Goal: Task Accomplishment & Management: Use online tool/utility

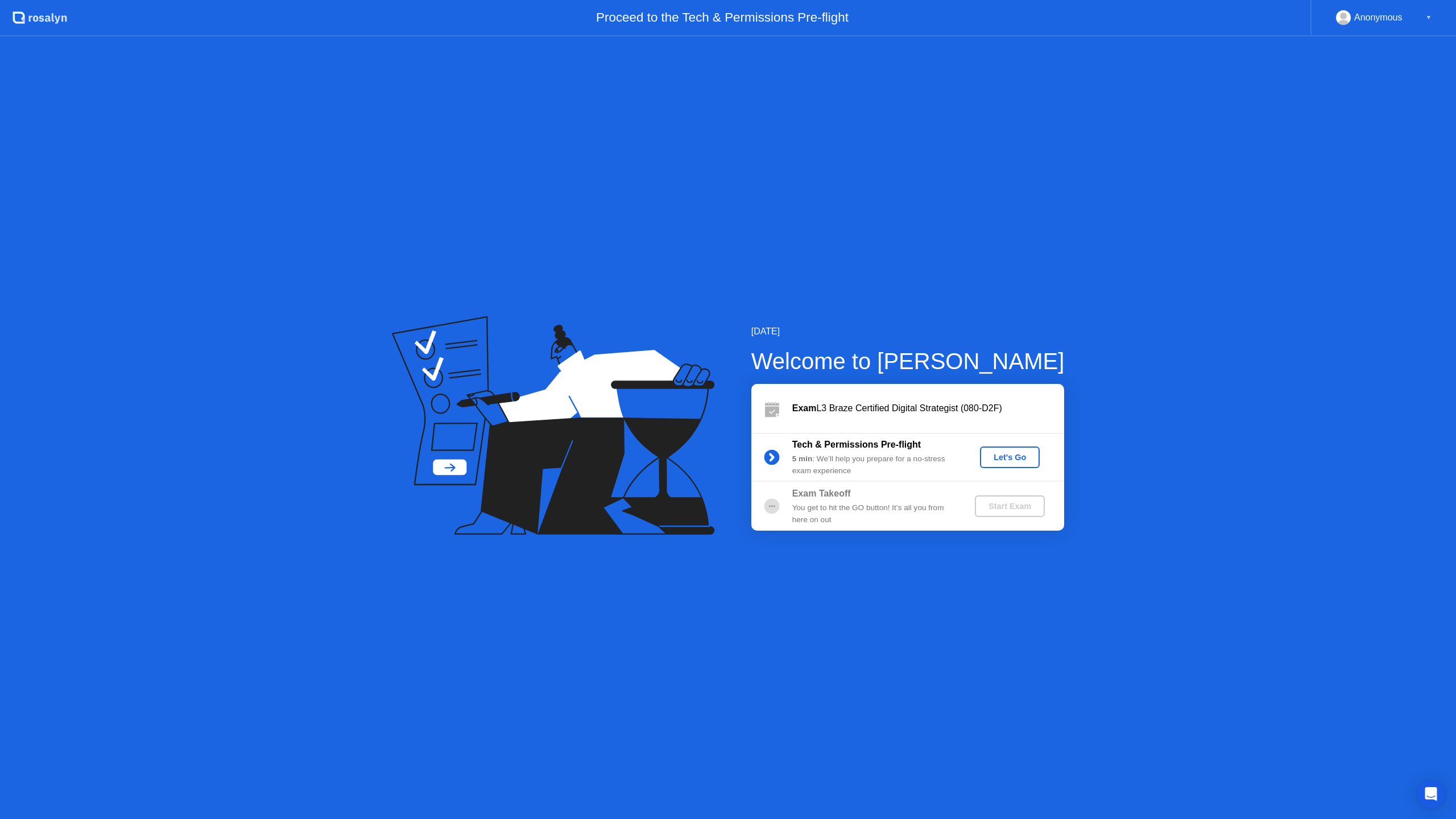
click at [1008, 454] on div "Let's Go" at bounding box center [1010, 457] width 51 height 9
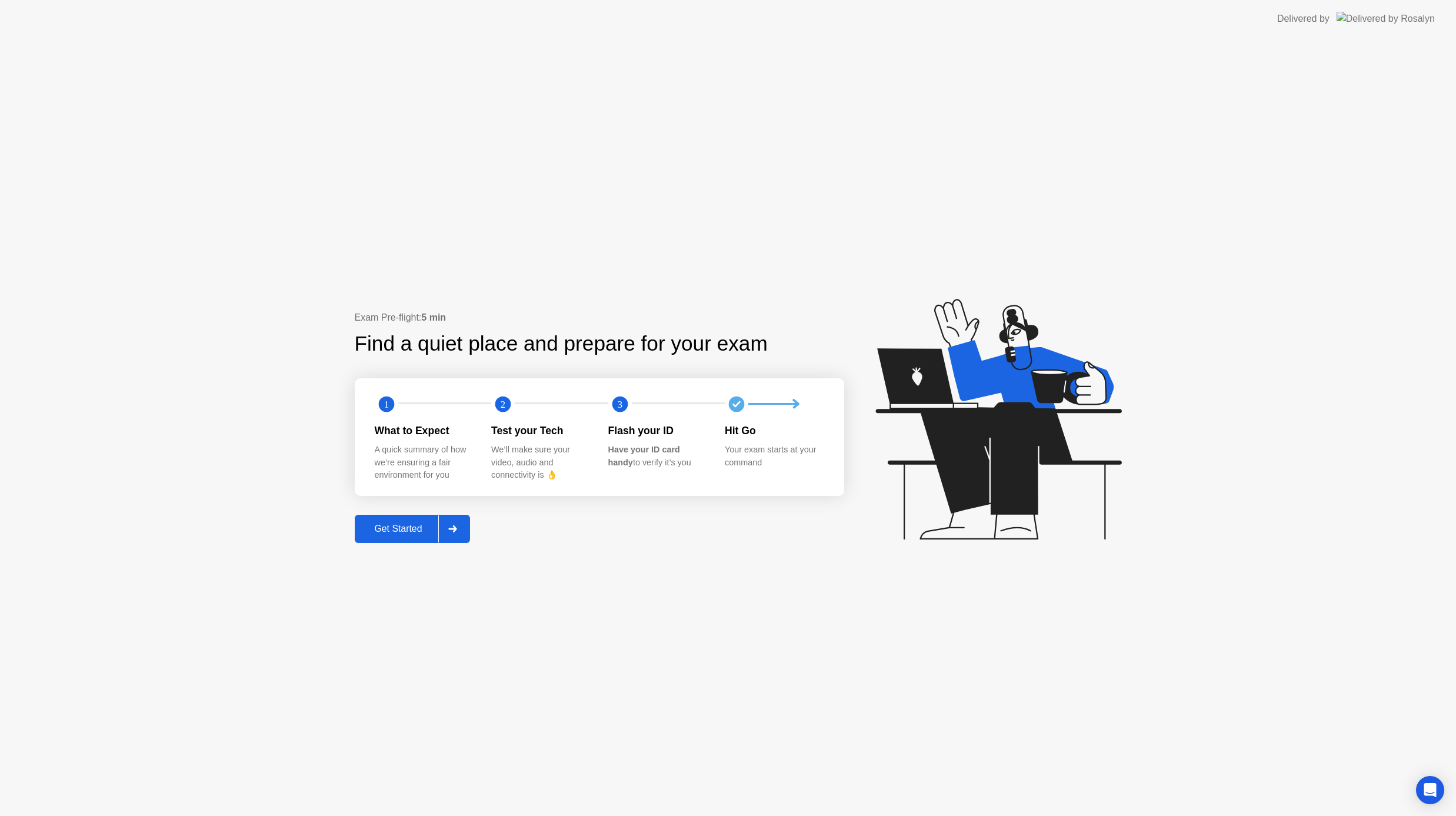
click at [426, 525] on div "Get Started" at bounding box center [398, 529] width 80 height 11
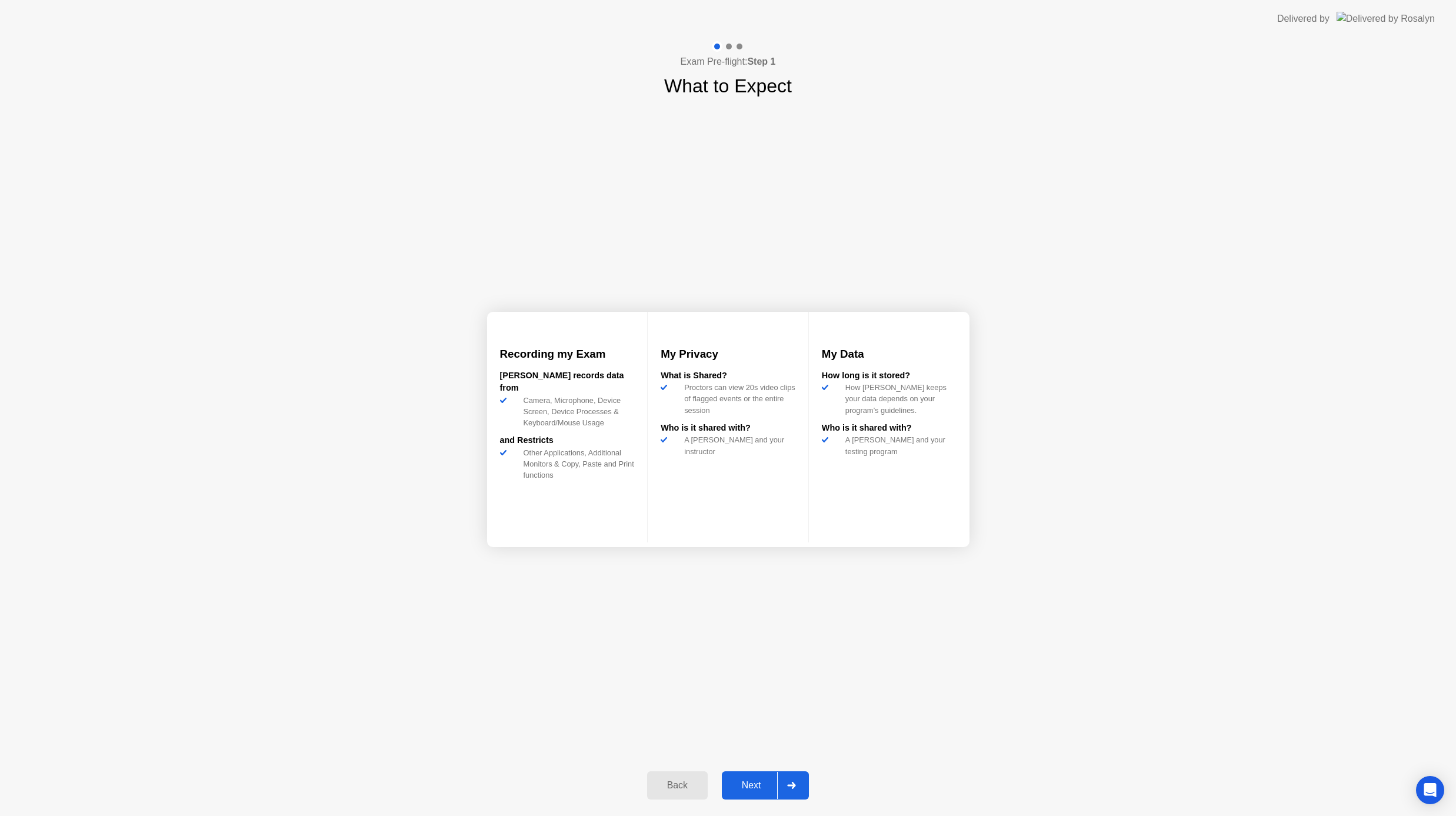
click at [752, 781] on div "Next" at bounding box center [752, 785] width 52 height 11
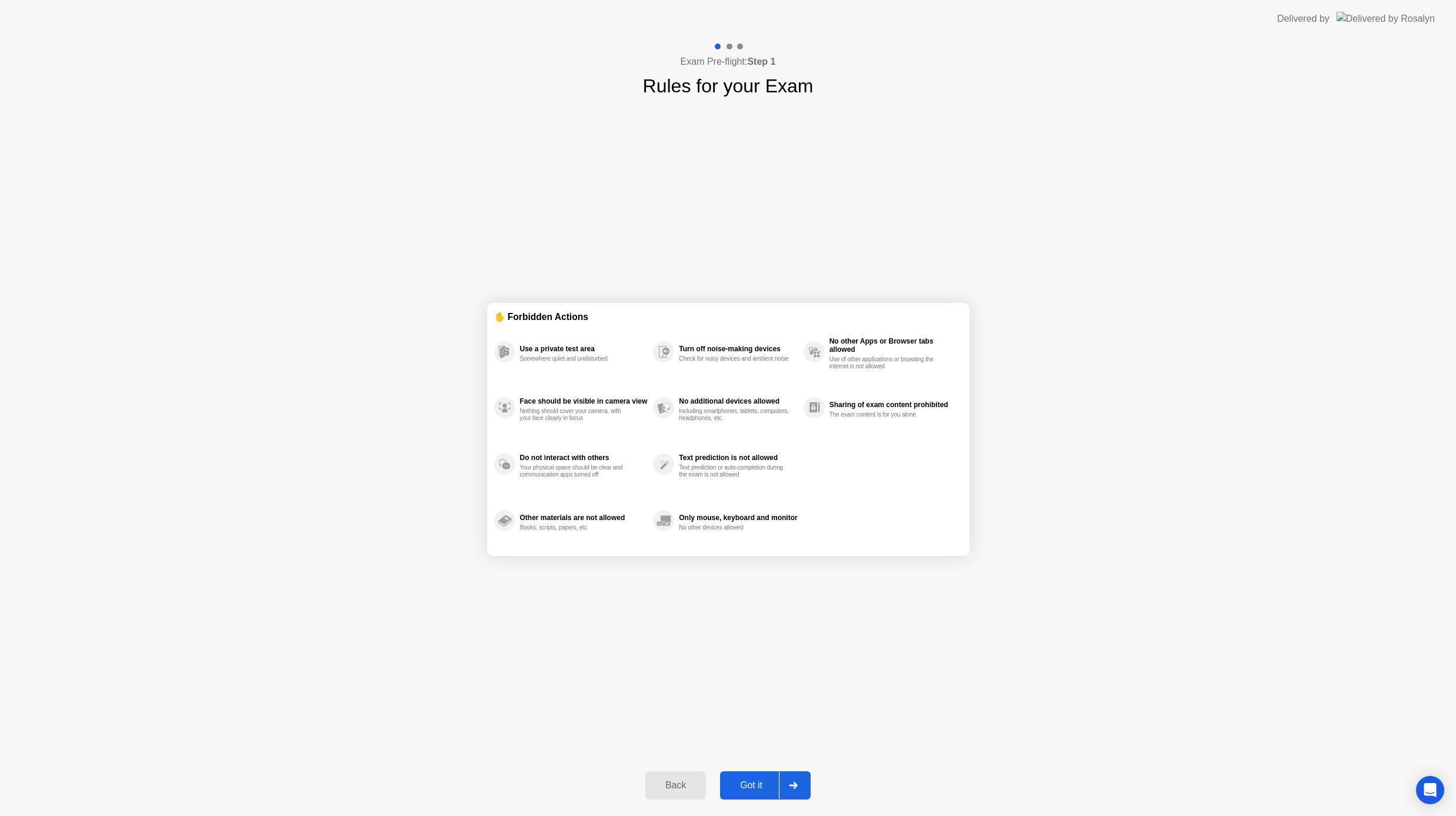
click at [749, 784] on div "Got it" at bounding box center [751, 785] width 55 height 11
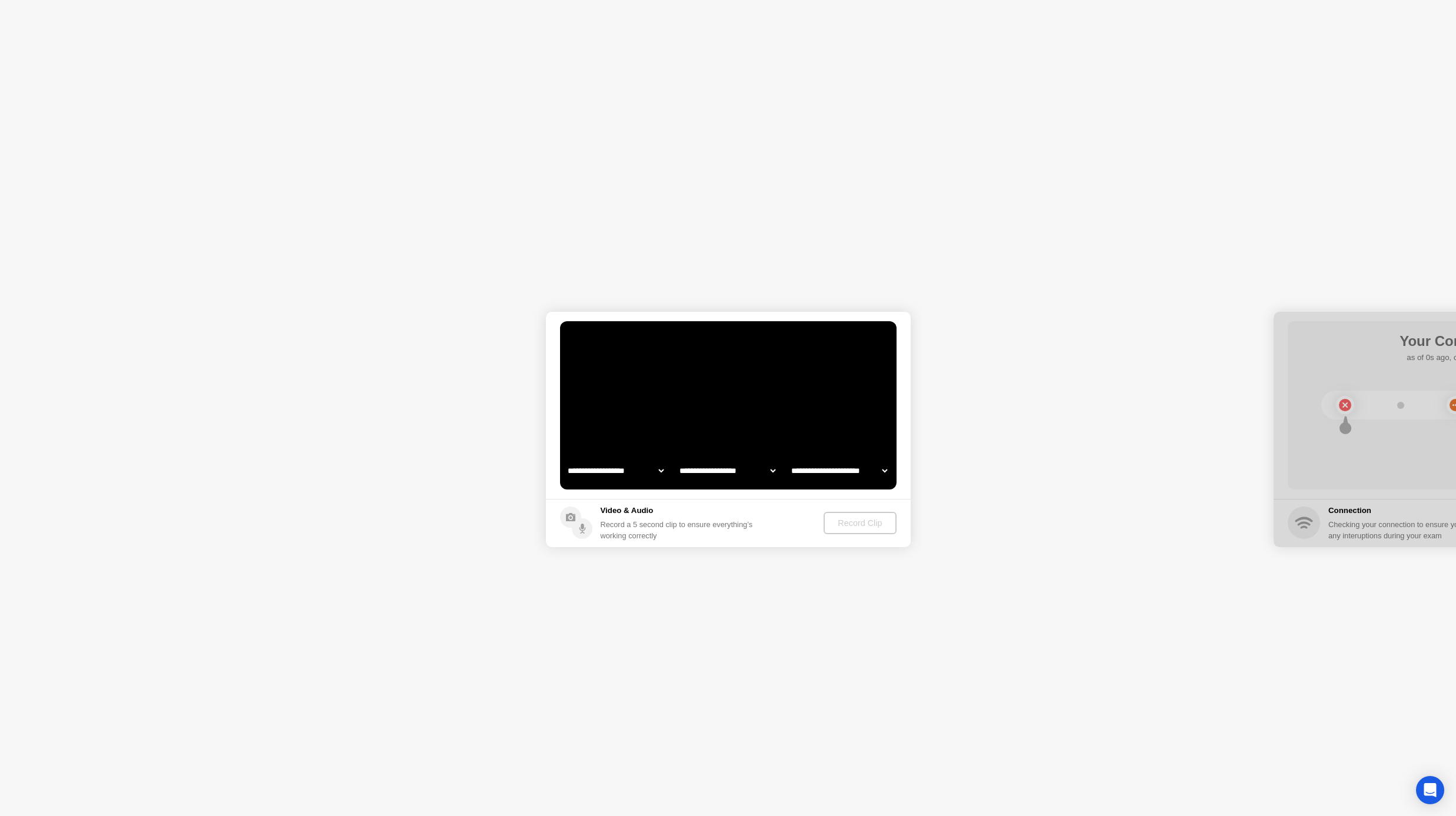
select select "**********"
select select "*******"
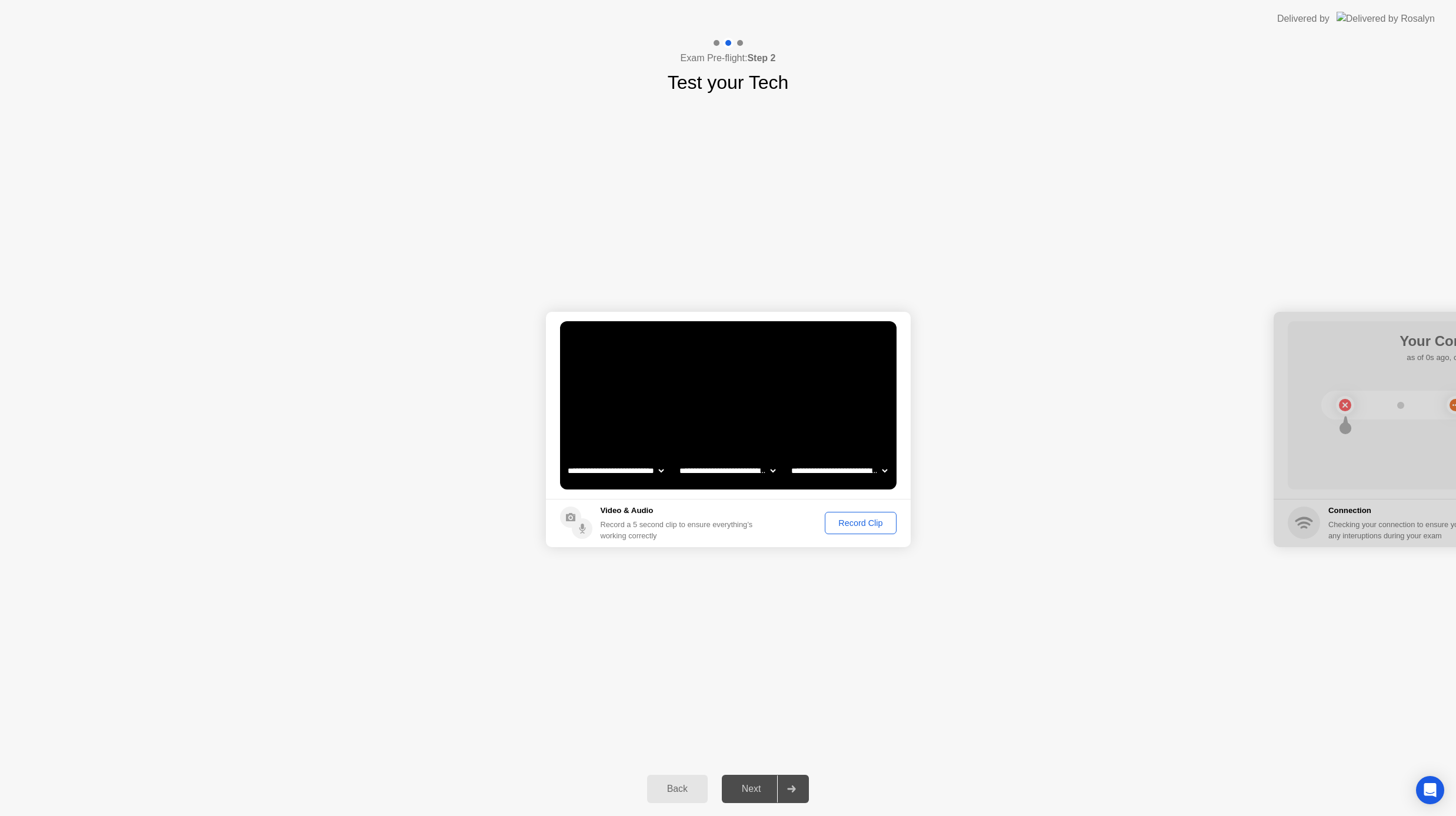
click at [854, 520] on div "Record Clip" at bounding box center [860, 523] width 63 height 10
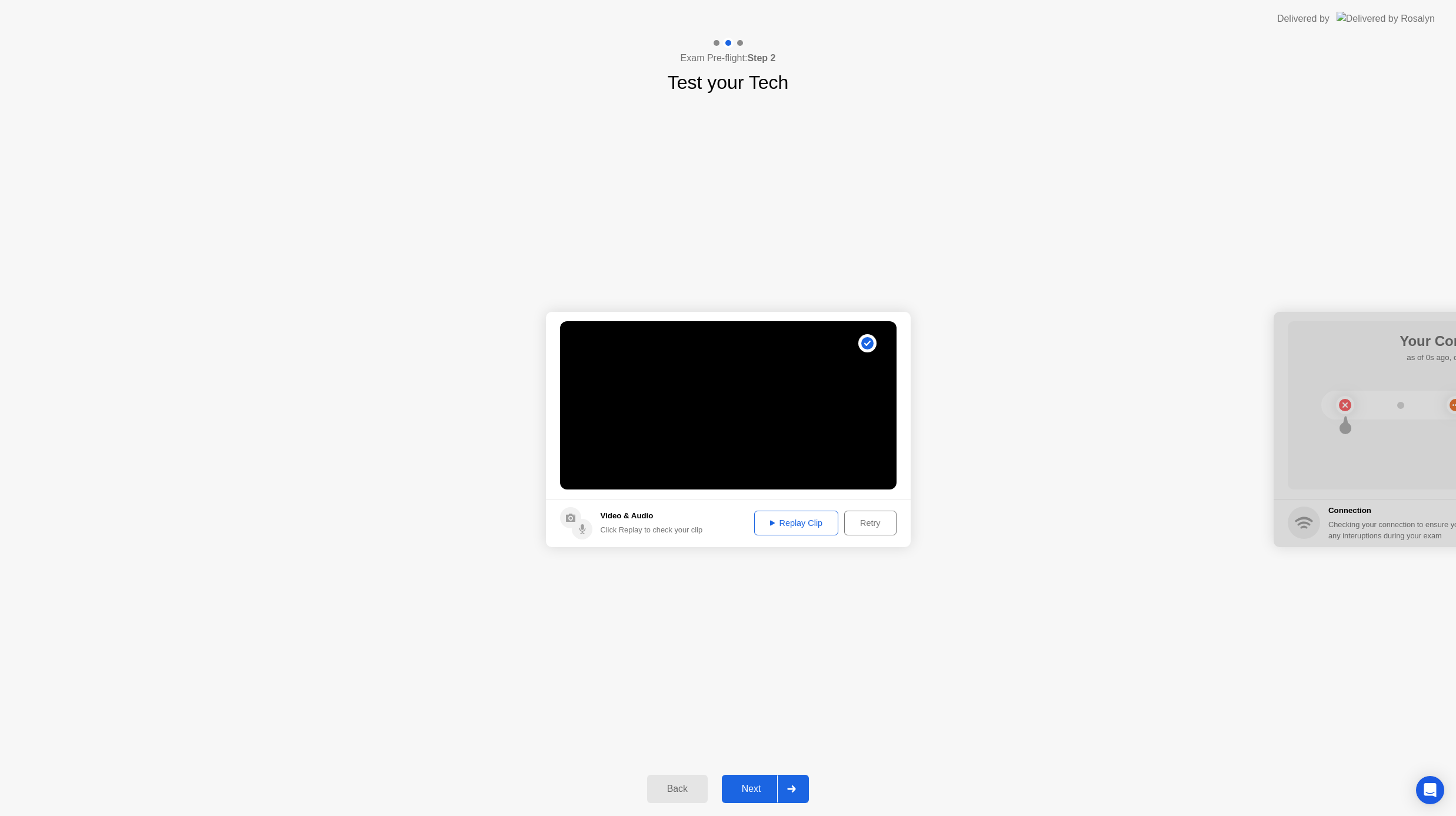
click at [859, 524] on div "Retry" at bounding box center [870, 523] width 44 height 10
click at [859, 524] on div "Record Clip" at bounding box center [860, 523] width 63 height 10
click at [777, 519] on div "Replay Clip" at bounding box center [797, 523] width 76 height 10
click at [771, 526] on div "Replay Clip" at bounding box center [797, 523] width 76 height 10
click at [850, 367] on video at bounding box center [728, 405] width 336 height 168
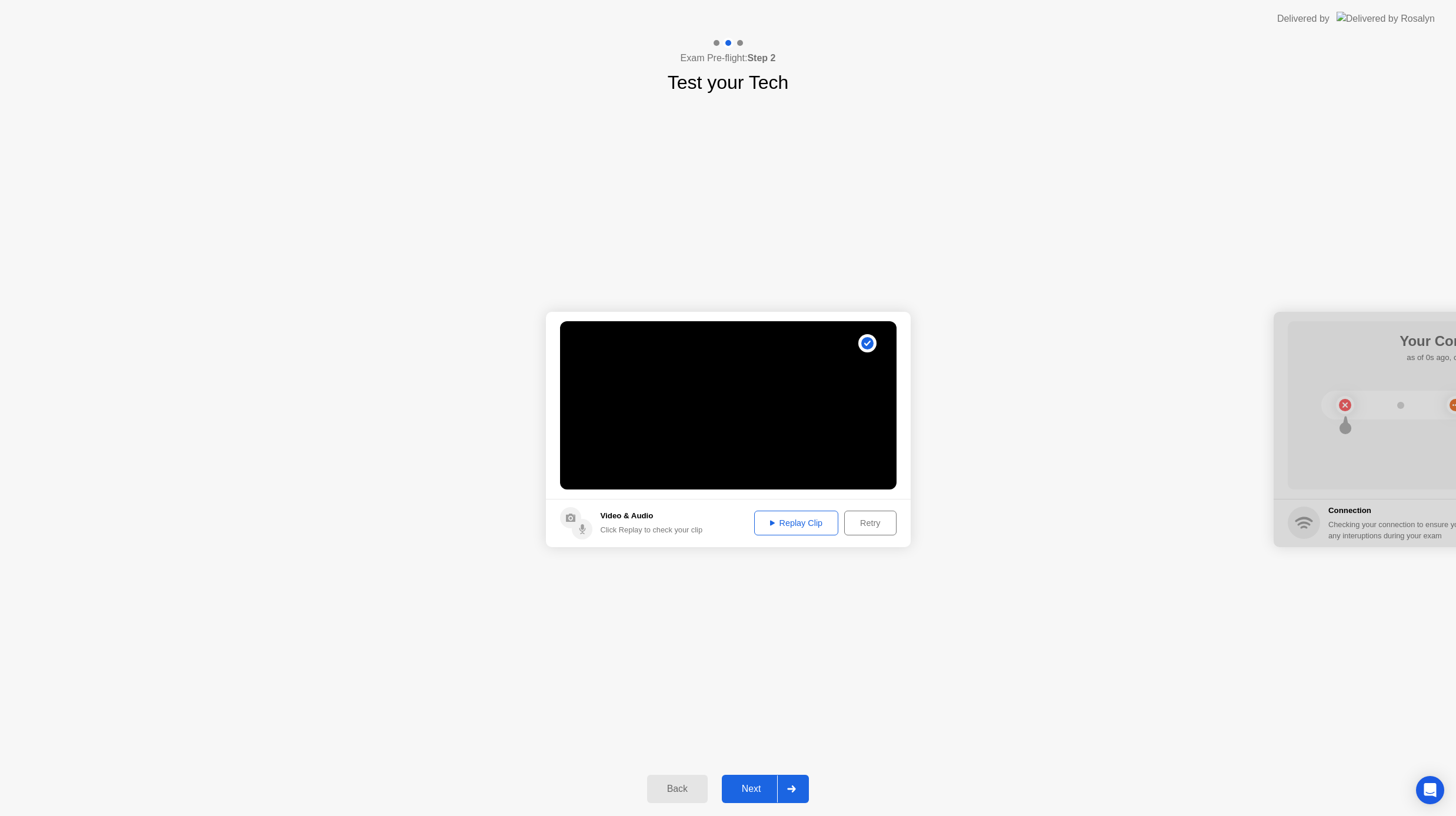
click at [772, 523] on icon at bounding box center [773, 523] width 5 height 6
click at [772, 523] on icon at bounding box center [773, 523] width 5 height 5
click at [863, 520] on div "Retry" at bounding box center [870, 523] width 44 height 10
click at [871, 520] on div "Record Clip" at bounding box center [860, 523] width 63 height 10
click at [781, 523] on div "Replay Clip" at bounding box center [797, 523] width 76 height 10
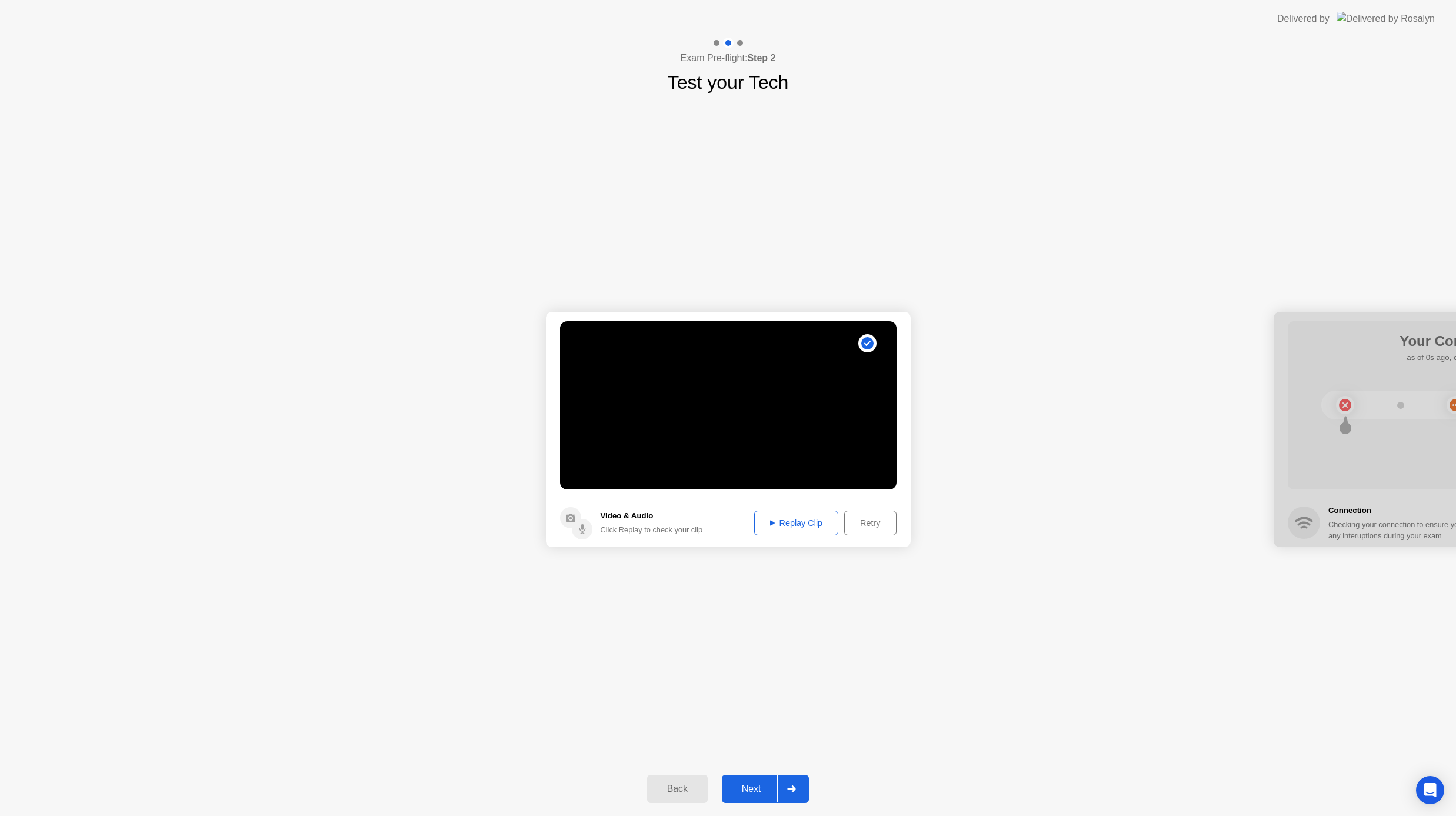
click at [755, 787] on div "Next" at bounding box center [752, 789] width 52 height 11
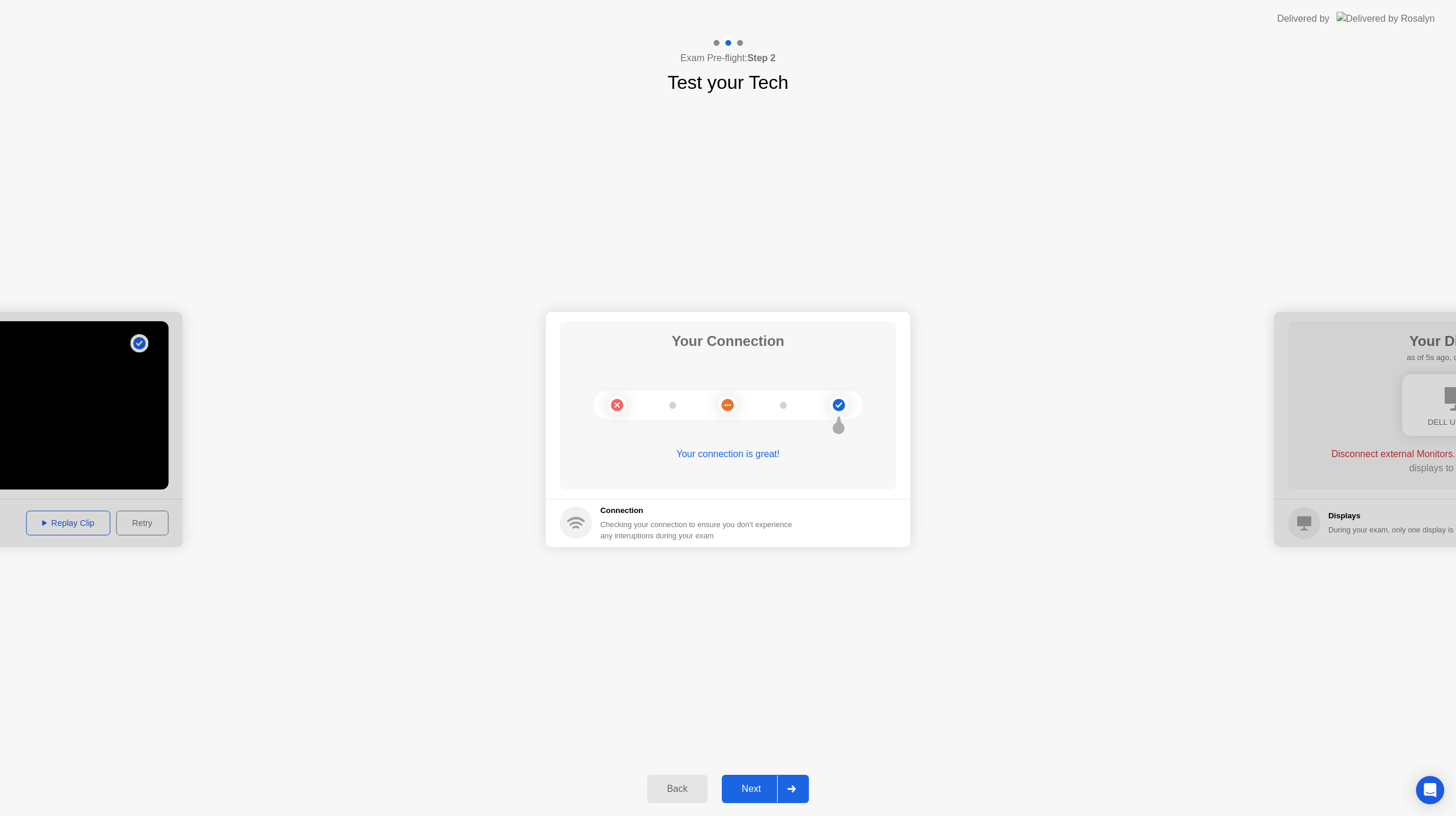
click at [759, 787] on div "Next" at bounding box center [752, 789] width 52 height 11
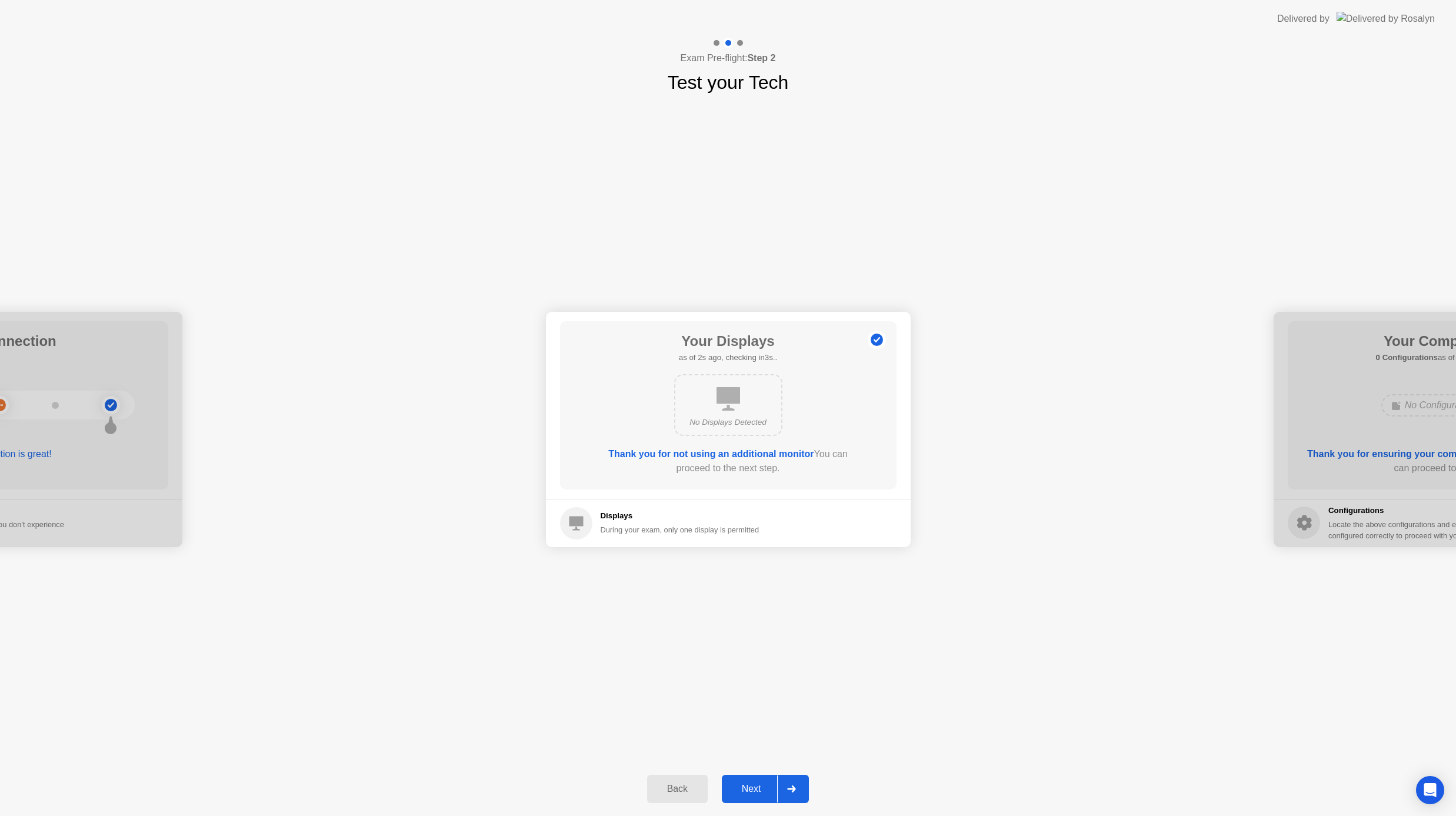
click at [158, 176] on div "**********" at bounding box center [728, 429] width 1456 height 665
click at [764, 823] on div "Next" at bounding box center [776, 820] width 52 height 11
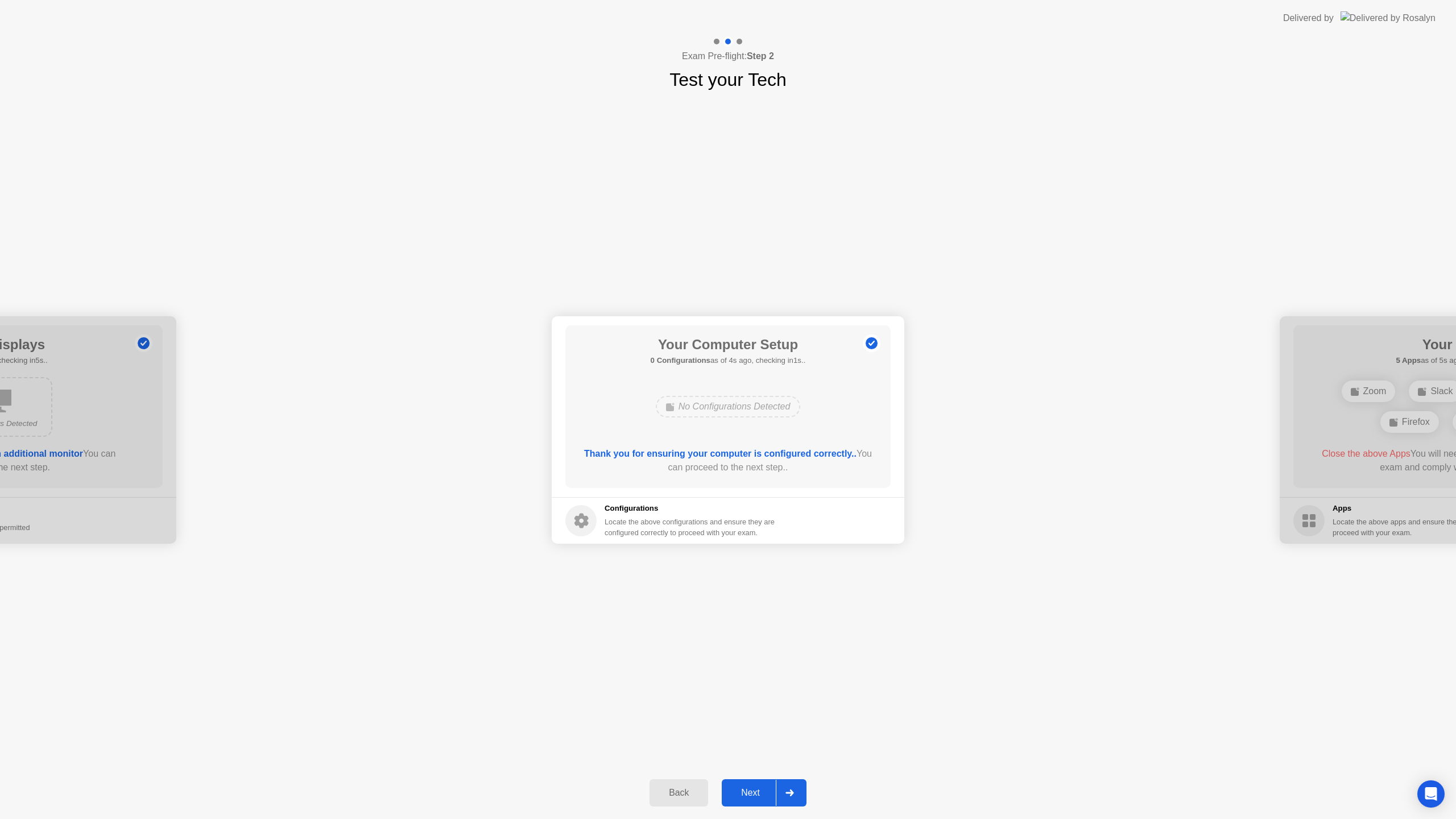
click at [740, 795] on div "Next" at bounding box center [750, 793] width 51 height 10
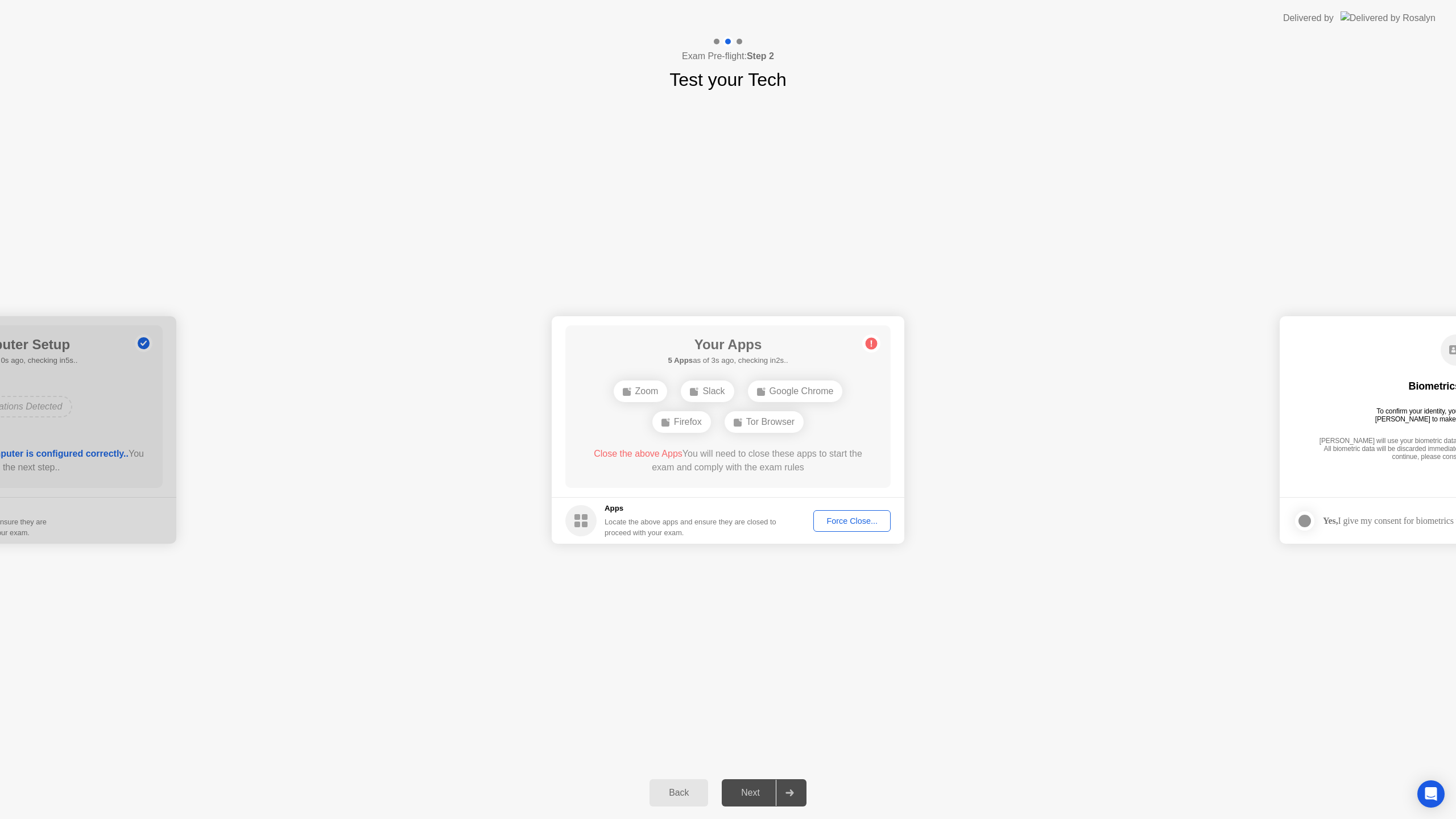
click at [855, 521] on div "Force Close..." at bounding box center [852, 521] width 69 height 9
click at [744, 790] on div "Next" at bounding box center [750, 793] width 51 height 10
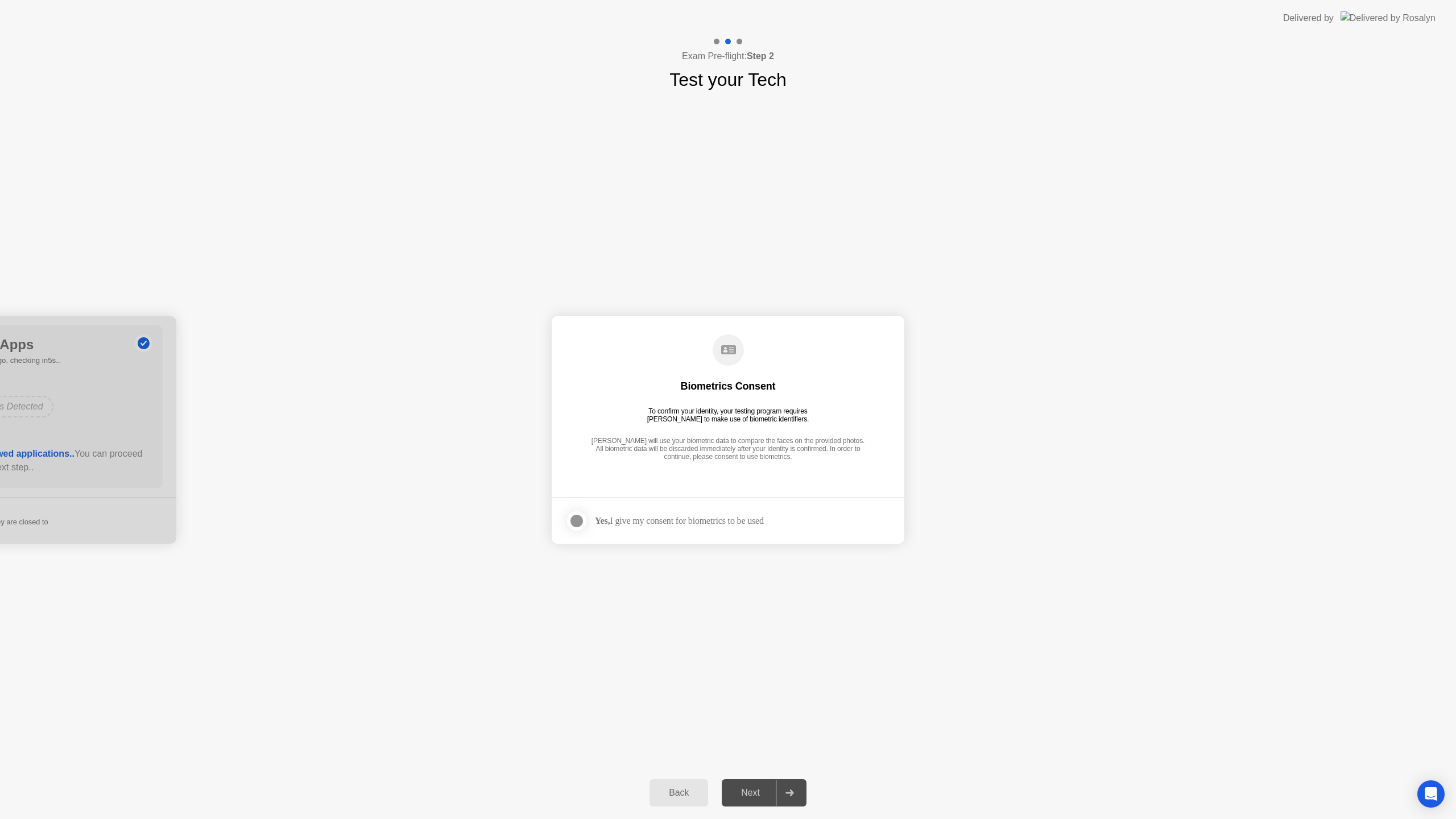
click at [642, 519] on div "Yes, I give my consent for biometrics to be used" at bounding box center [679, 520] width 169 height 11
click at [575, 520] on div at bounding box center [577, 521] width 14 height 14
click at [752, 792] on div "Next" at bounding box center [750, 793] width 51 height 10
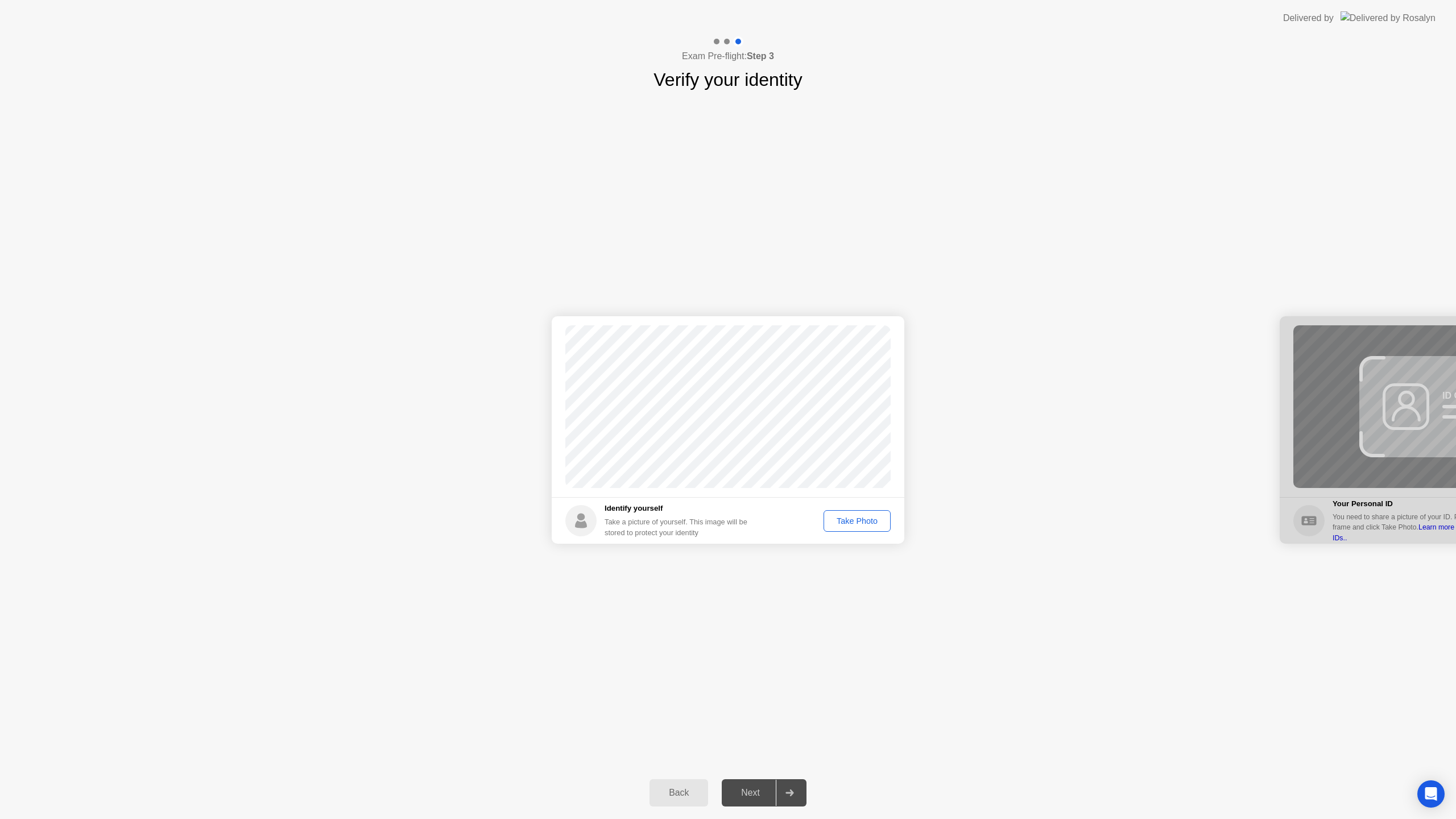
click at [866, 522] on div "Take Photo" at bounding box center [857, 521] width 59 height 9
click at [750, 795] on div "Next" at bounding box center [750, 793] width 51 height 10
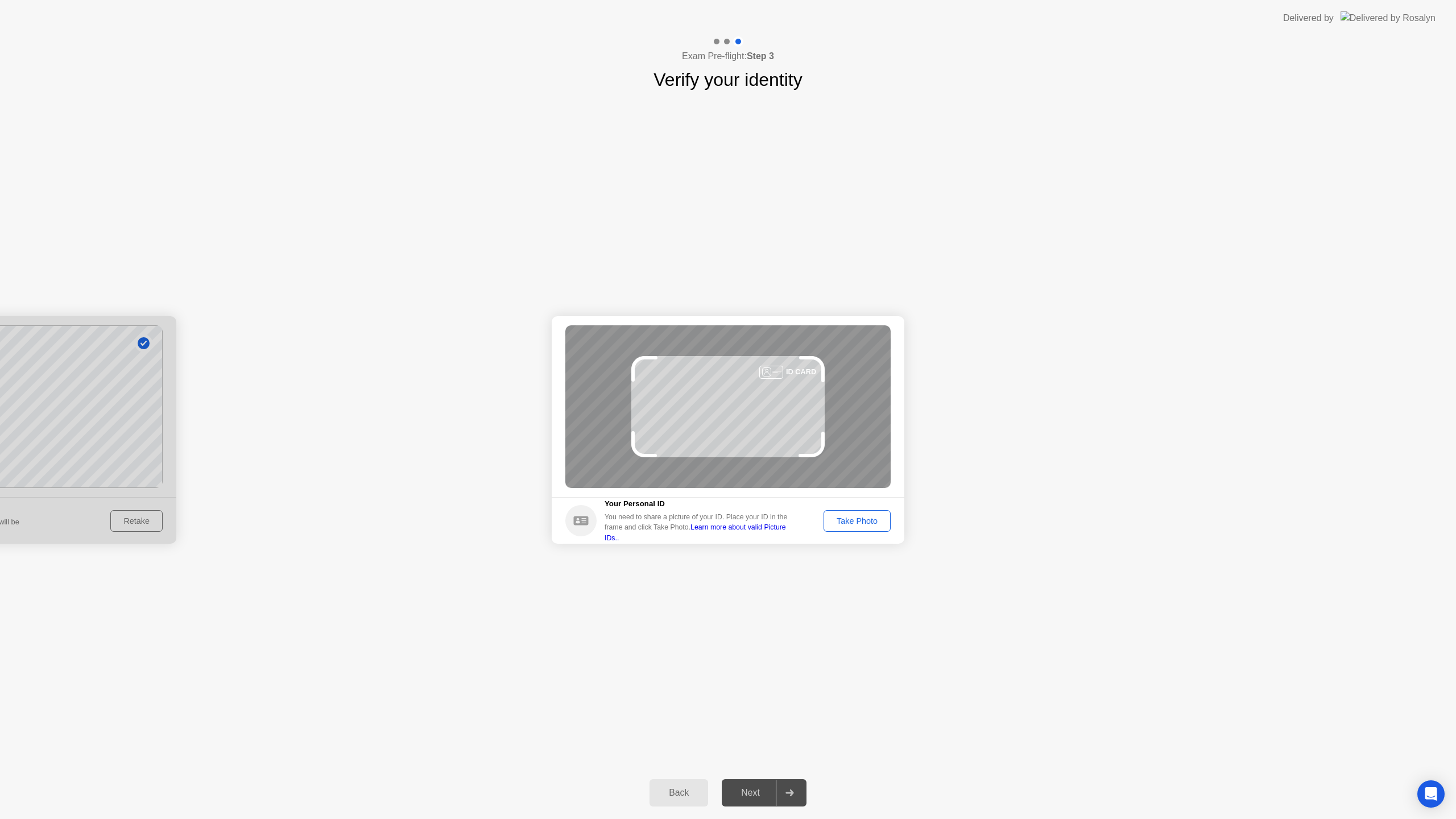
click at [846, 521] on div "Take Photo" at bounding box center [857, 521] width 59 height 9
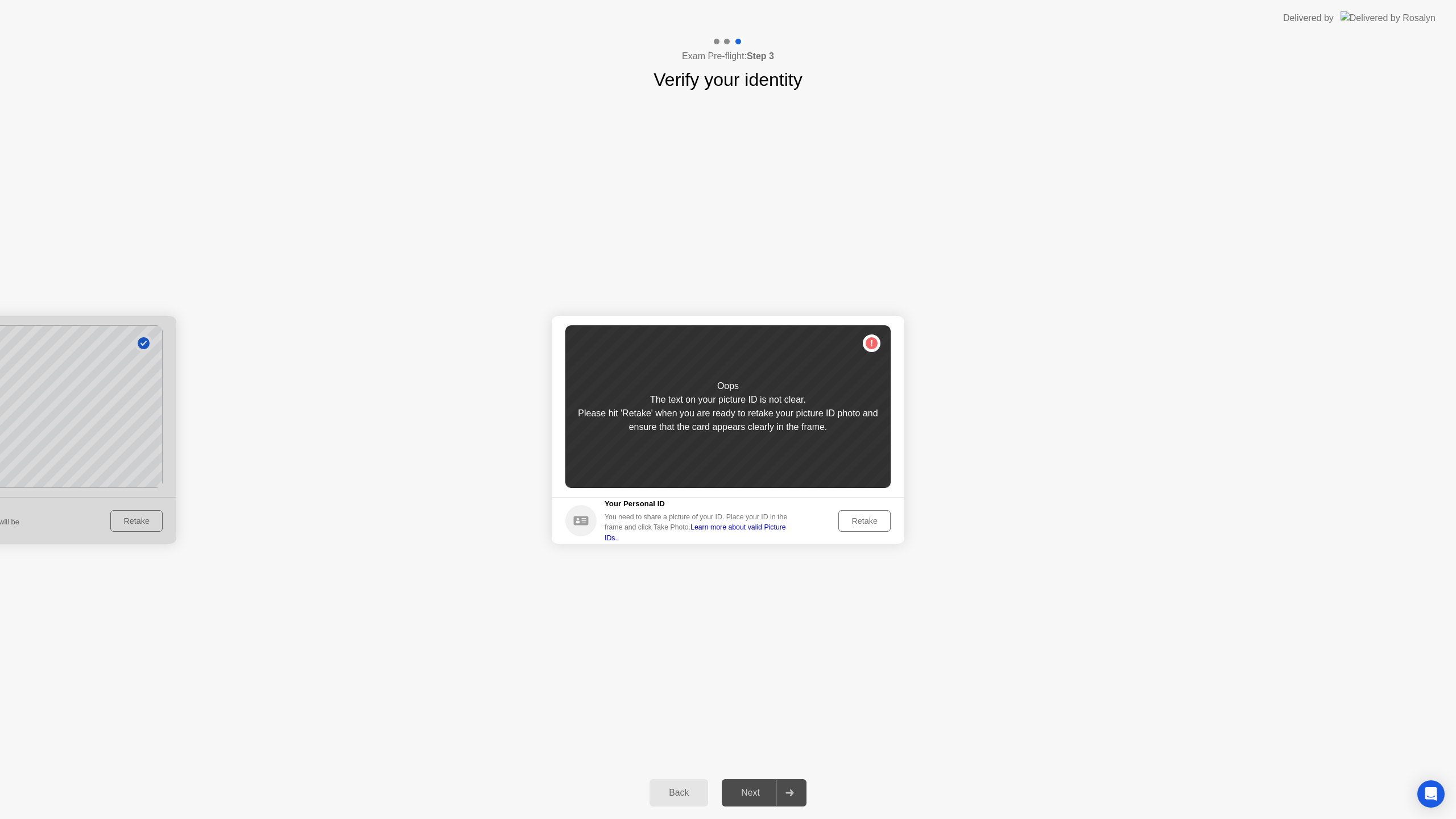
click at [854, 518] on div "Retake" at bounding box center [864, 521] width 44 height 9
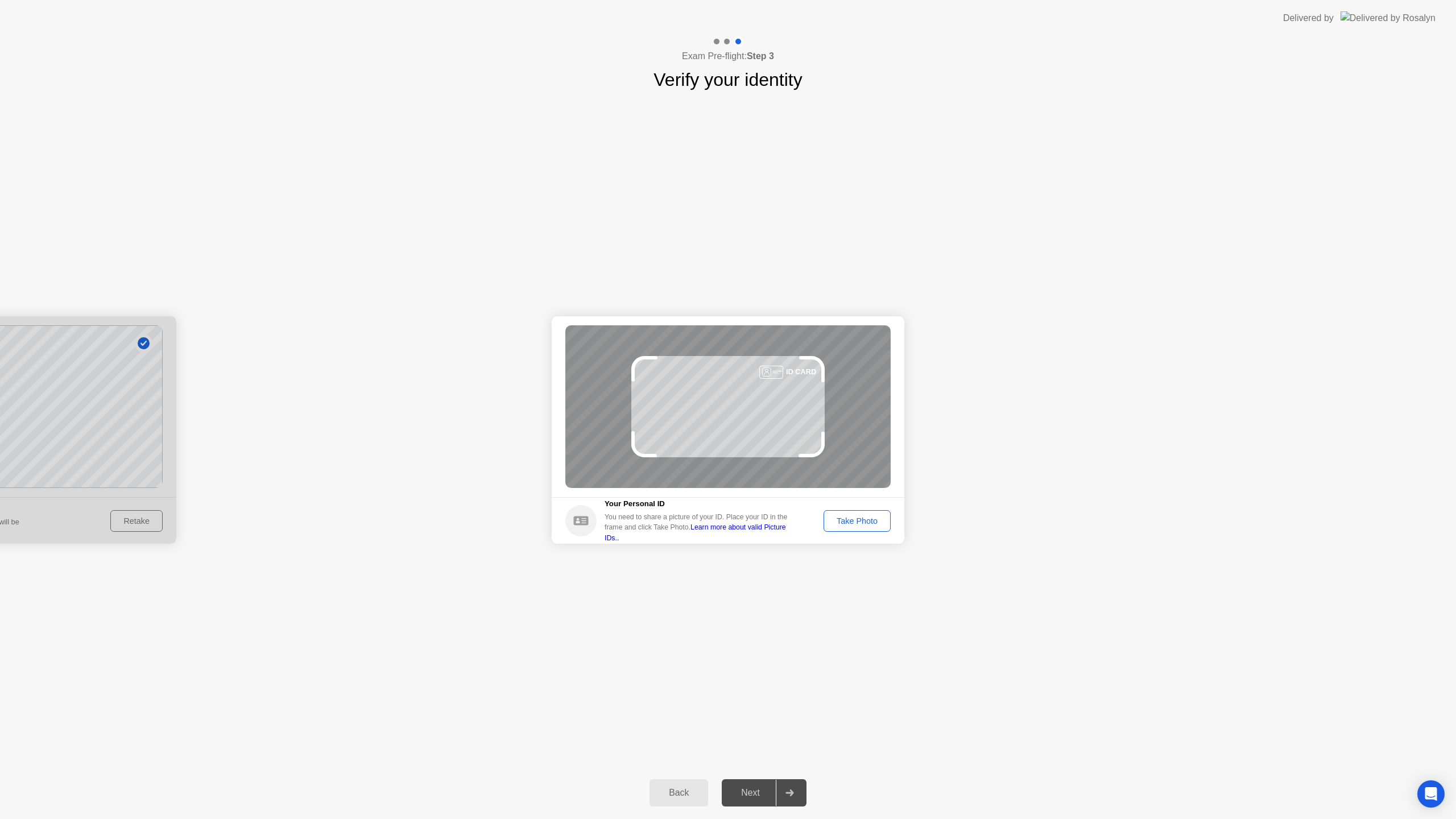
click at [850, 523] on div "Take Photo" at bounding box center [857, 521] width 59 height 9
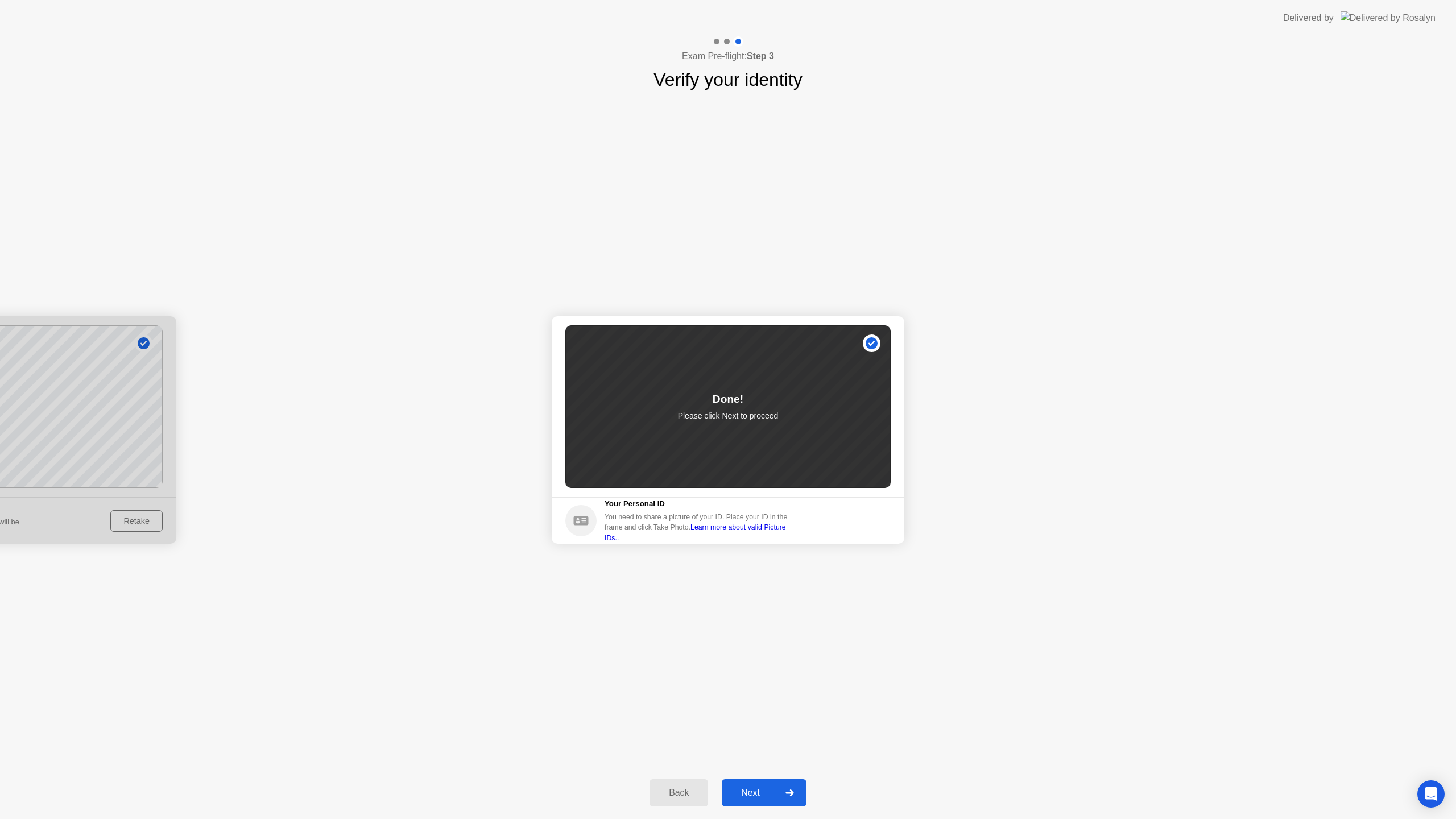
click at [754, 792] on div "Next" at bounding box center [750, 793] width 51 height 10
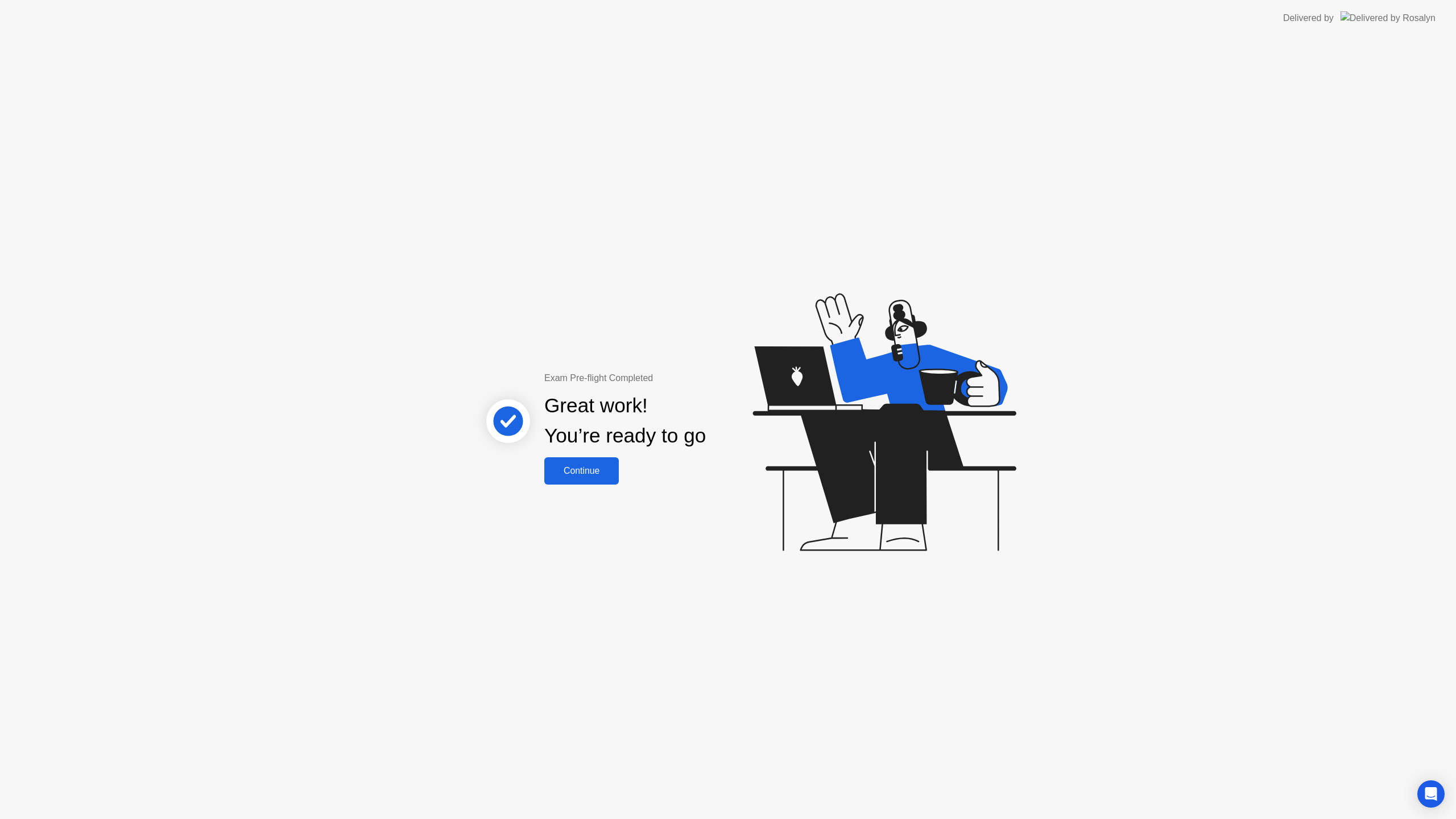
click at [595, 473] on div "Continue" at bounding box center [581, 471] width 67 height 10
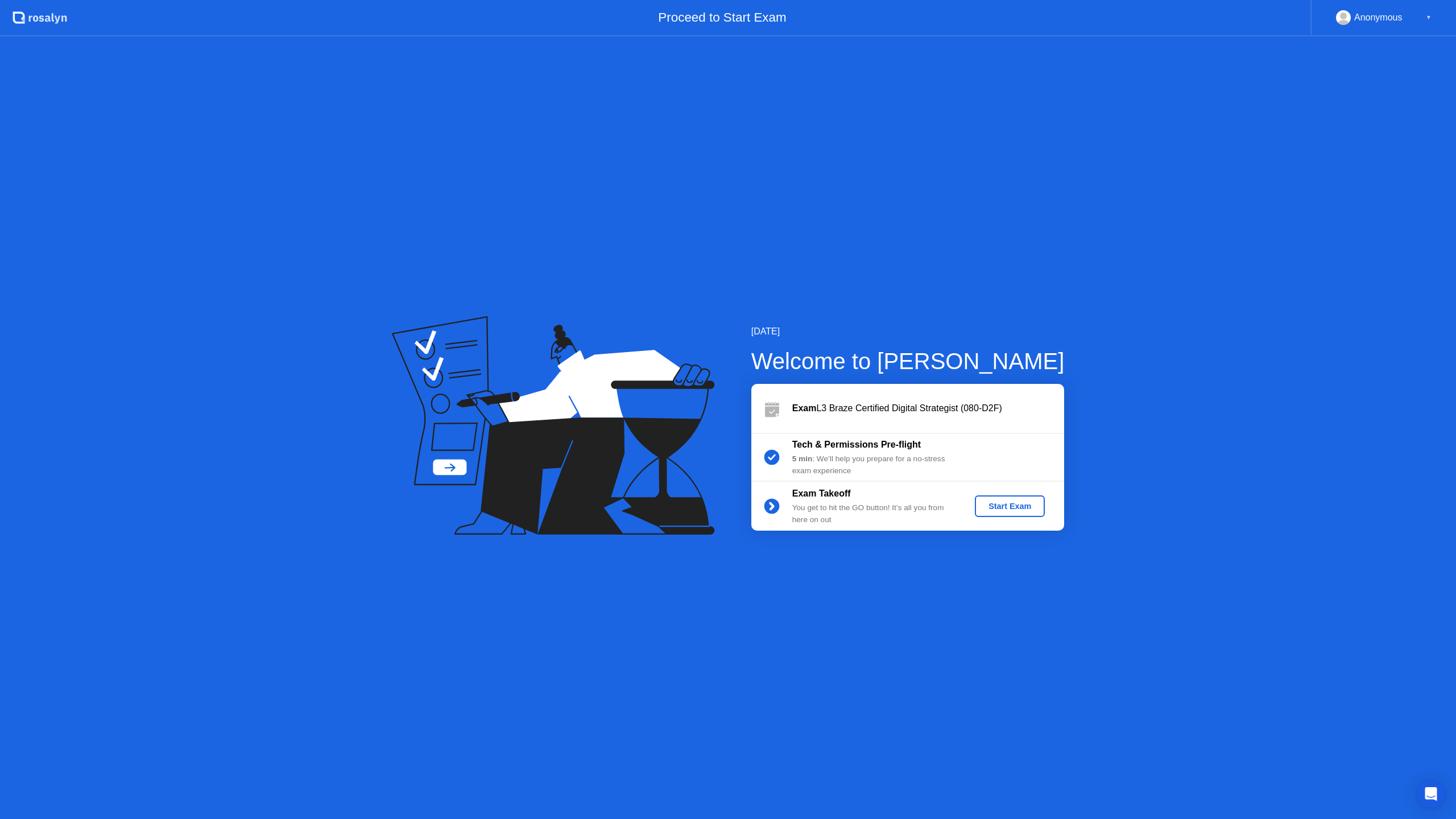
click at [1010, 505] on div "Start Exam" at bounding box center [1010, 506] width 61 height 9
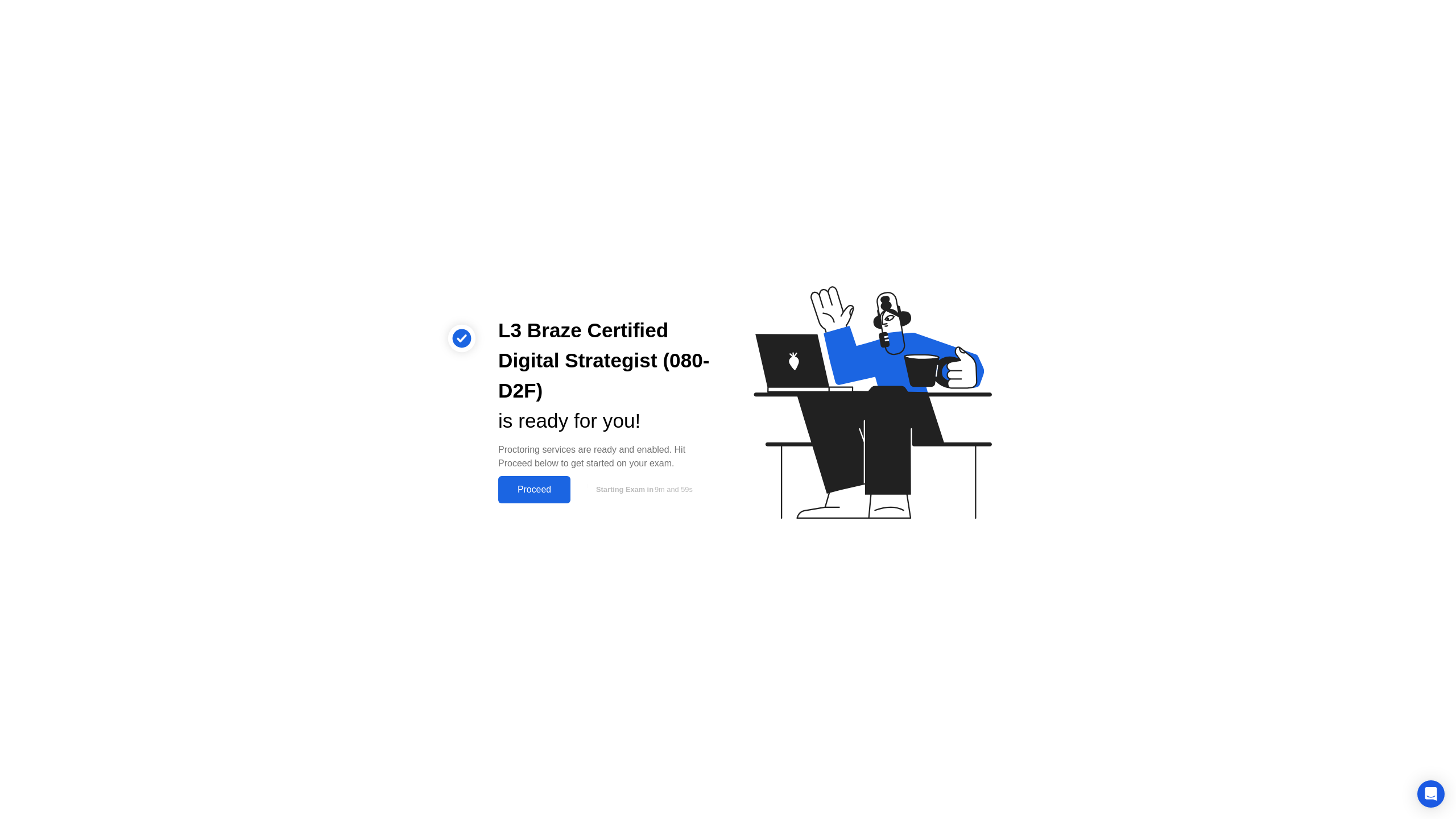
click at [549, 489] on div "Proceed" at bounding box center [534, 490] width 65 height 10
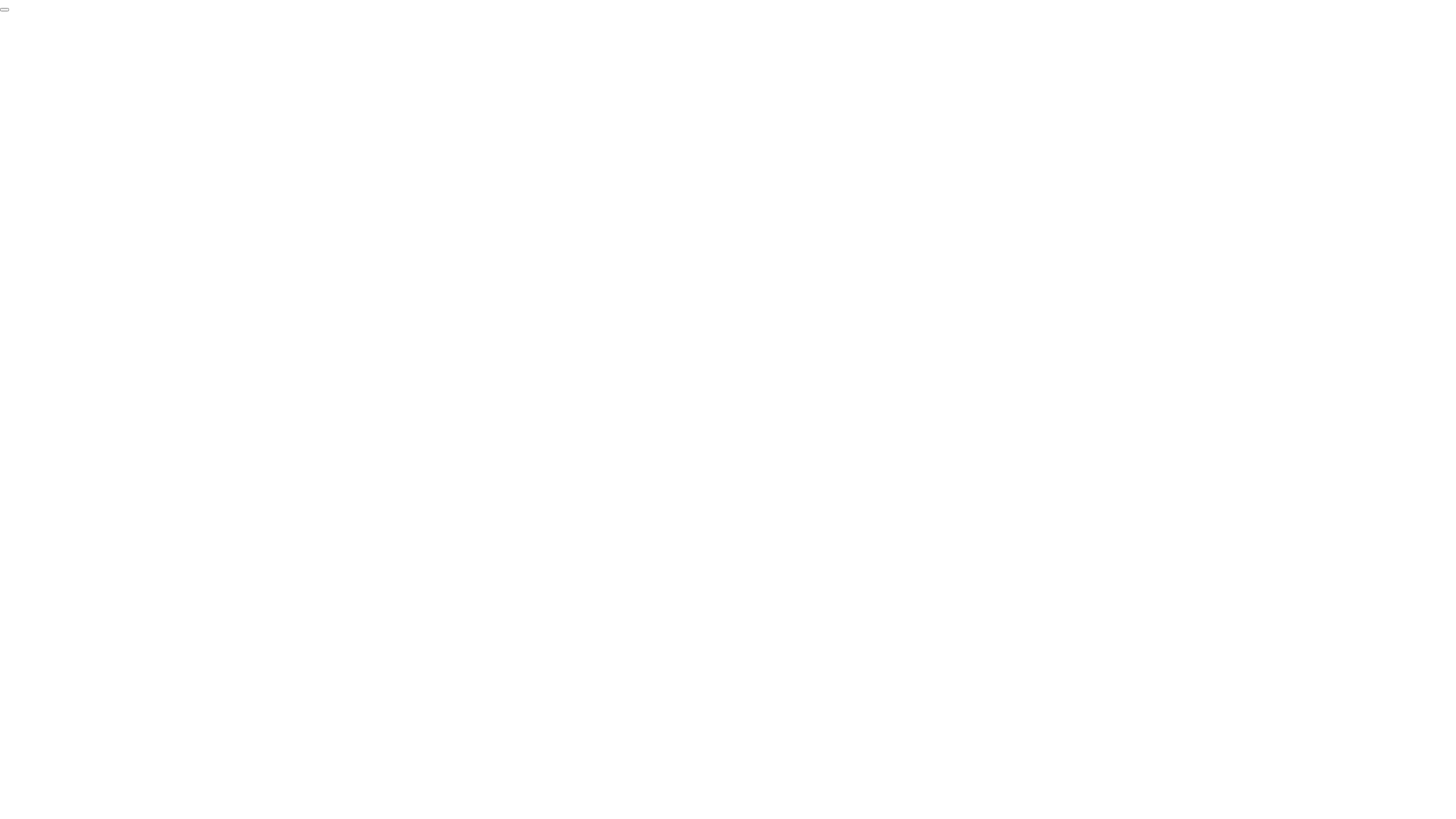
click div "End Proctoring Session"
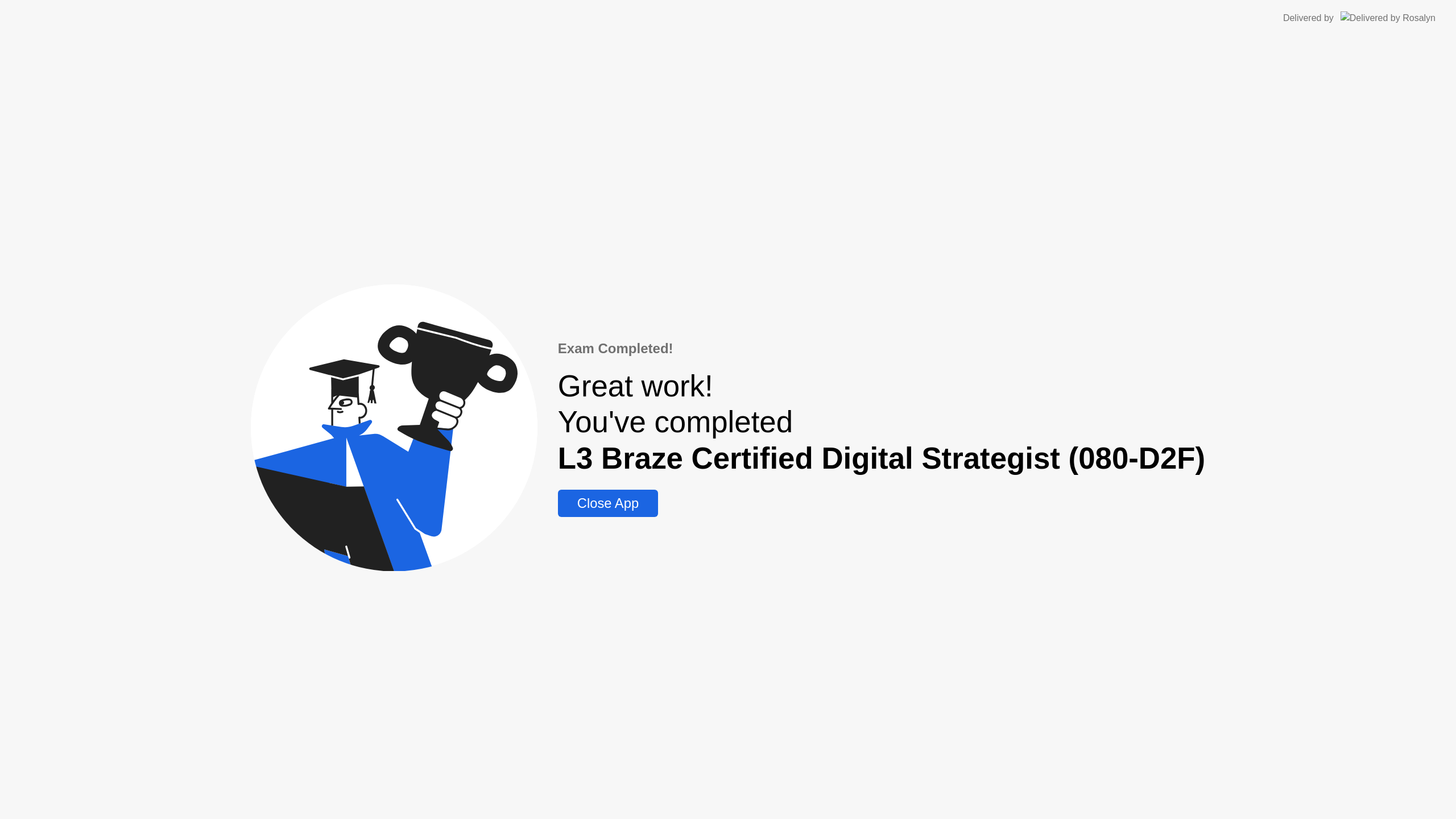
click at [605, 500] on div "Close App" at bounding box center [608, 503] width 93 height 16
